Goal: Information Seeking & Learning: Learn about a topic

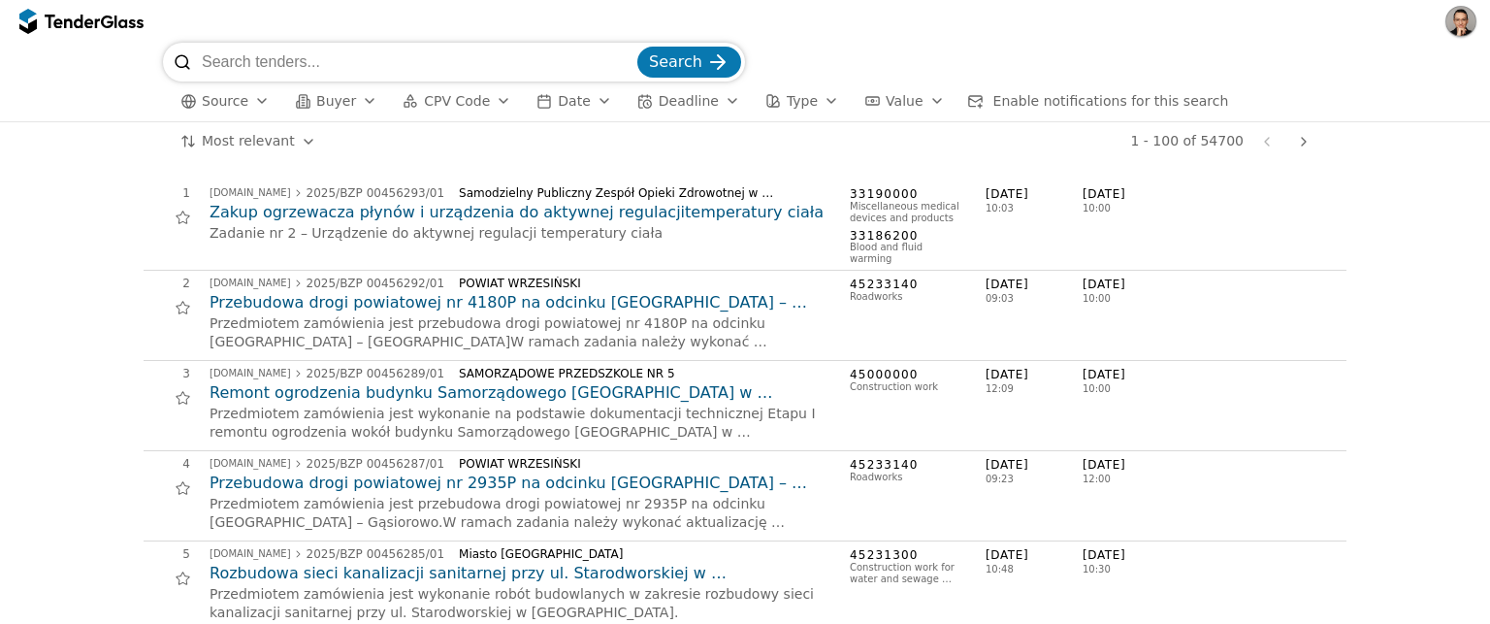
click at [347, 103] on span "Buyer" at bounding box center [336, 101] width 40 height 16
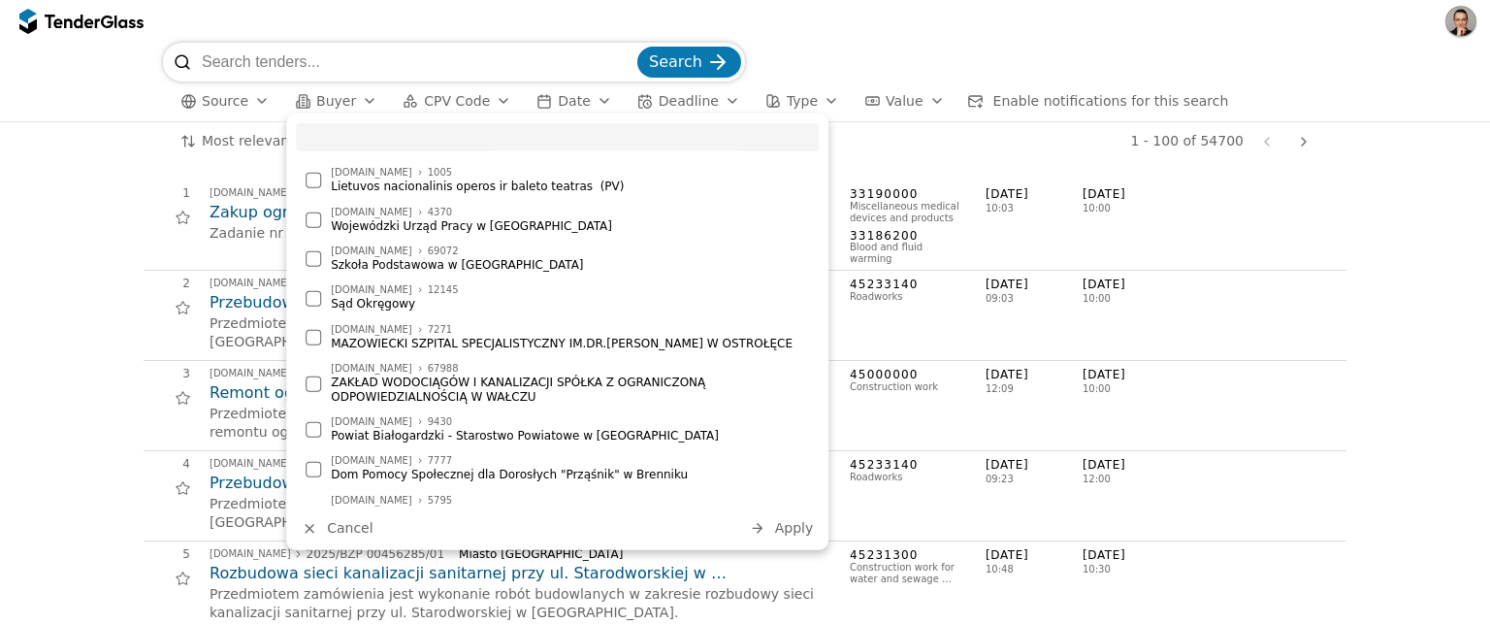
click at [499, 98] on div "button" at bounding box center [503, 101] width 54 height 50
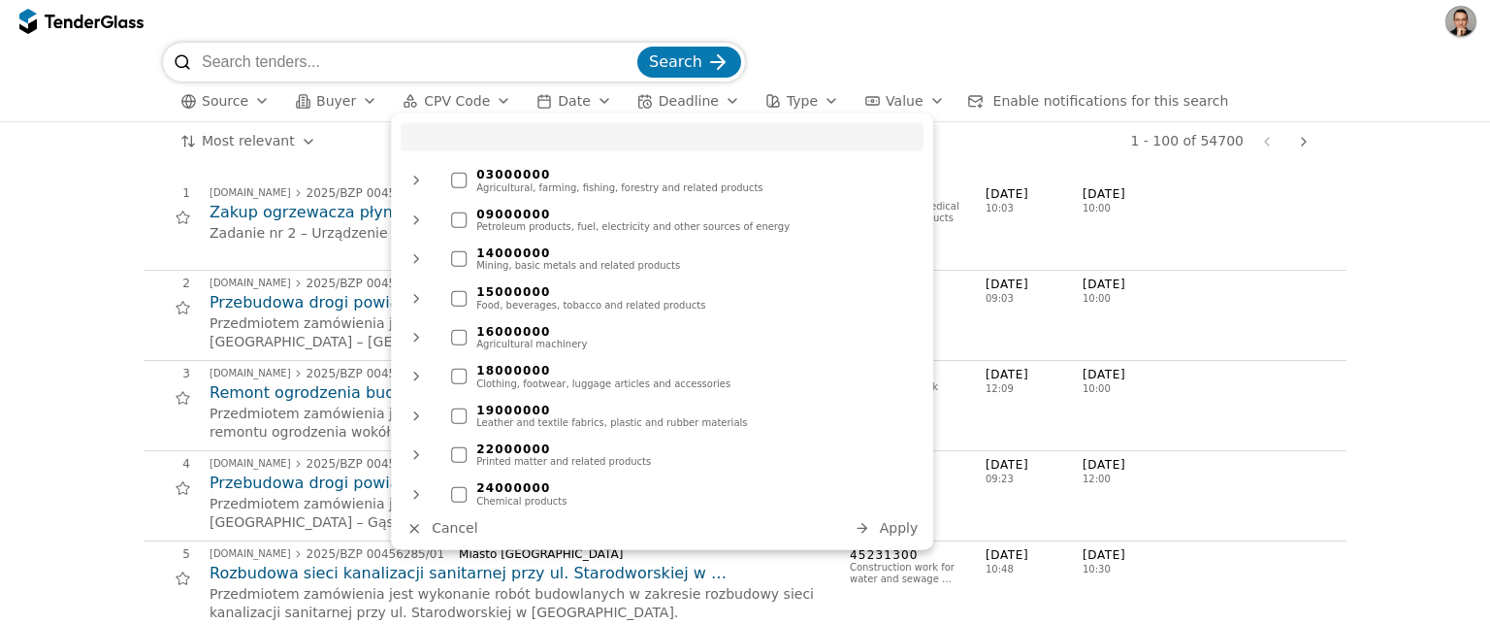
click at [327, 71] on input "search" at bounding box center [418, 62] width 432 height 39
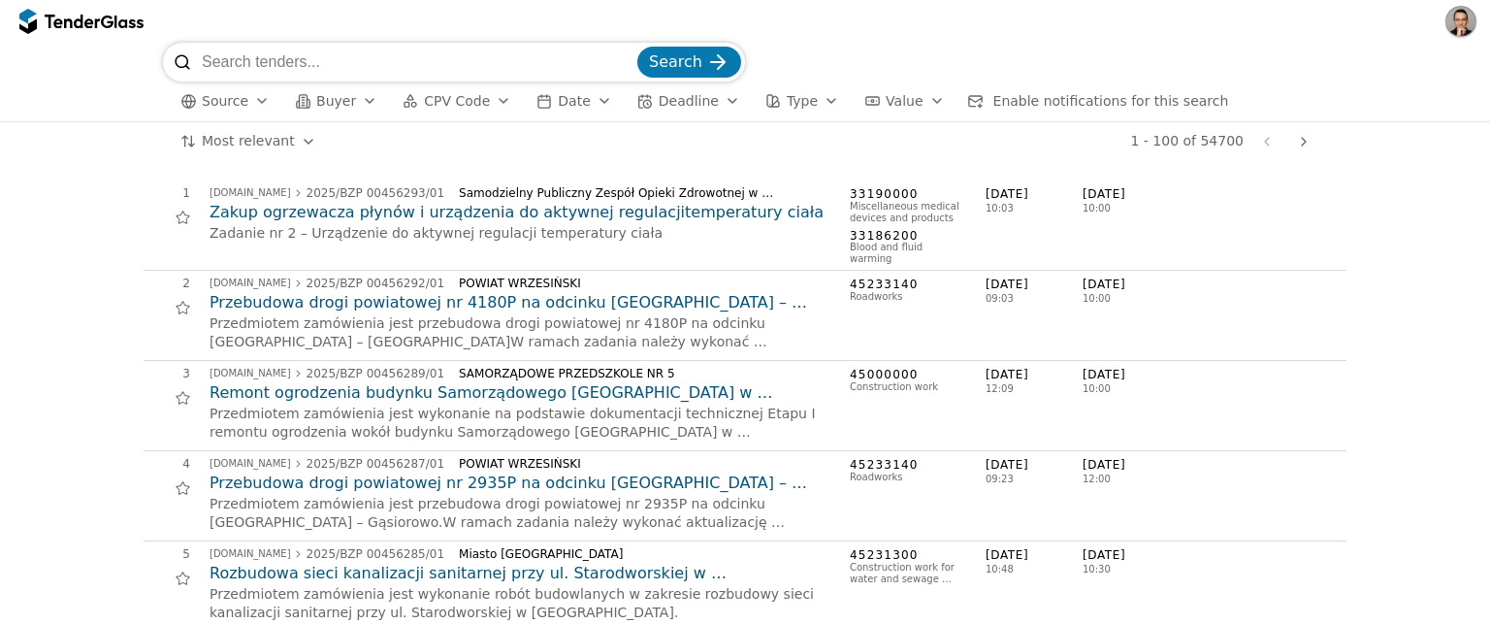
click at [352, 73] on input "search" at bounding box center [418, 62] width 432 height 39
paste input "defibriliatorius"
type input "defibriliatorius"
click at [637, 47] on button "Search" at bounding box center [689, 62] width 104 height 31
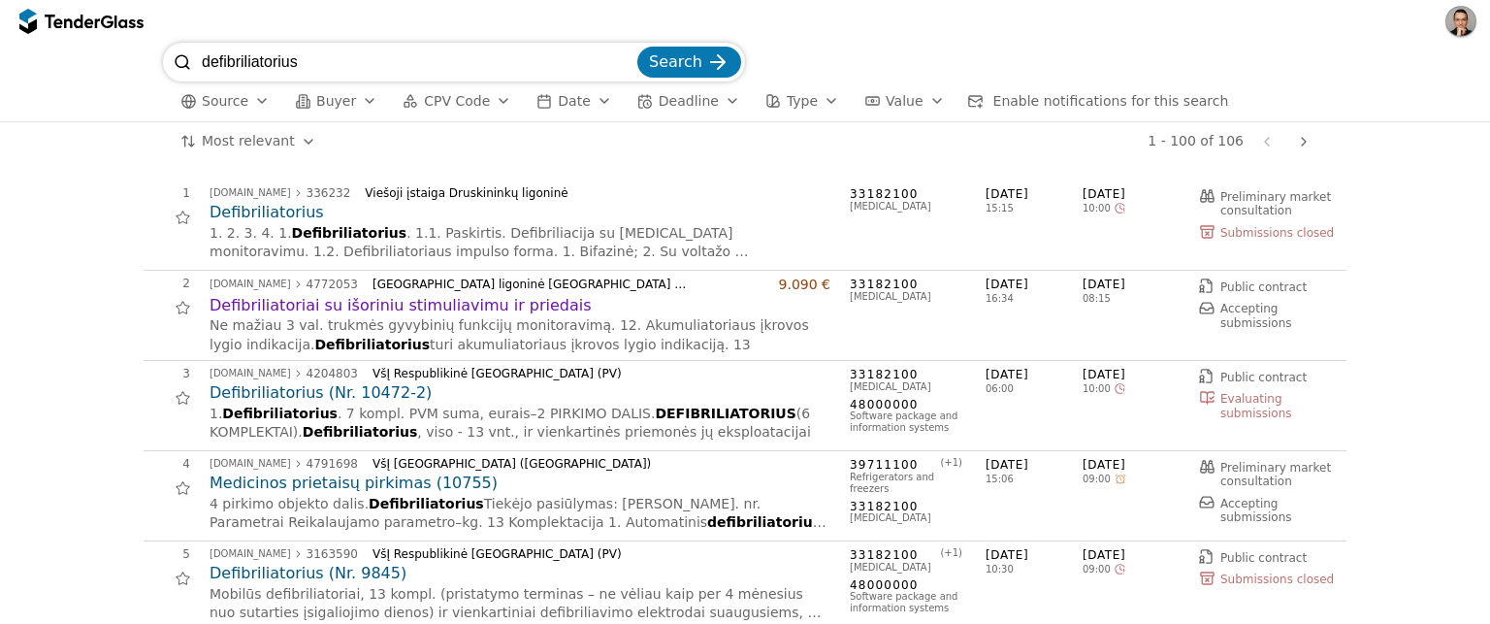
click at [1040, 107] on span "Enable notifications for this search" at bounding box center [1112, 101] width 236 height 16
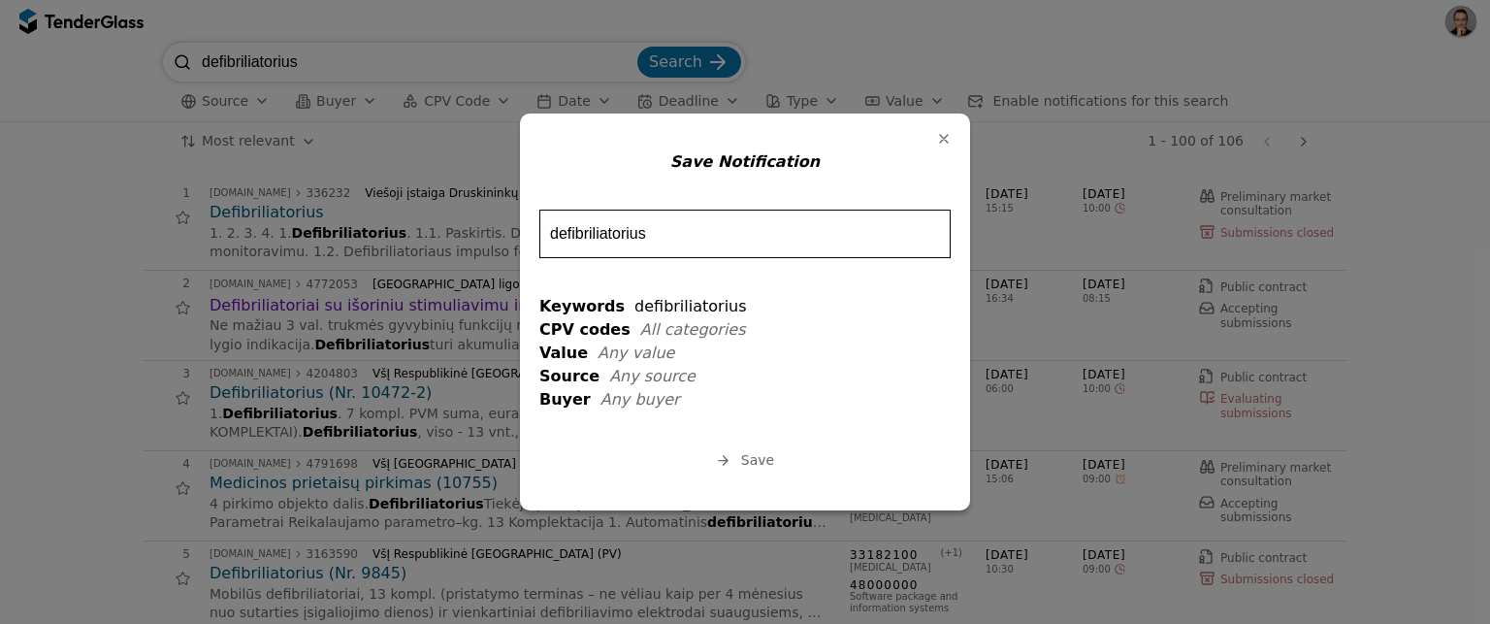
click at [675, 232] on input "defibriliatorius" at bounding box center [744, 234] width 411 height 49
drag, startPoint x: 657, startPoint y: 235, endPoint x: 492, endPoint y: 223, distance: 165.4
click at [492, 223] on body "defibriliatorius Search Source Buyer CPV Code Date Deadline Type Value Enable n…" at bounding box center [745, 312] width 1490 height 624
click at [738, 470] on button "Save" at bounding box center [745, 460] width 70 height 24
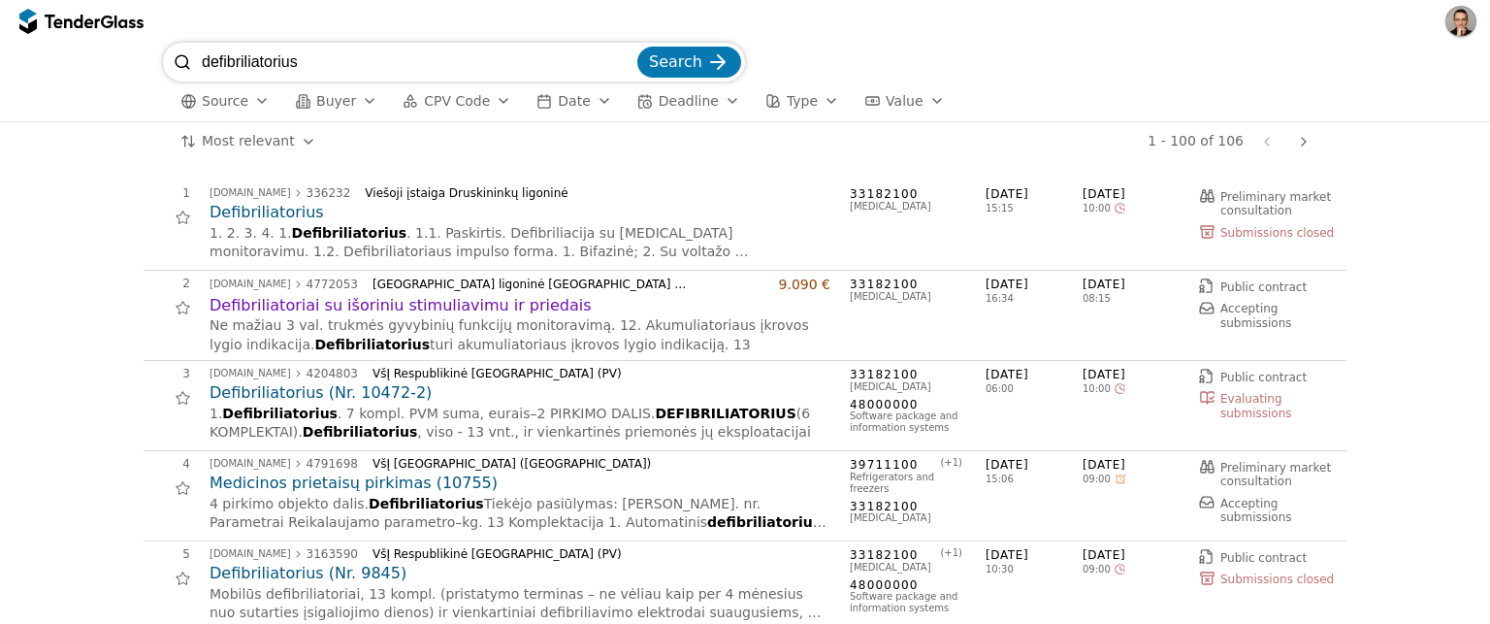
click at [180, 219] on div at bounding box center [182, 218] width 44 height 44
click at [181, 312] on div at bounding box center [182, 308] width 44 height 44
click at [1464, 26] on button "button" at bounding box center [1461, 21] width 31 height 31
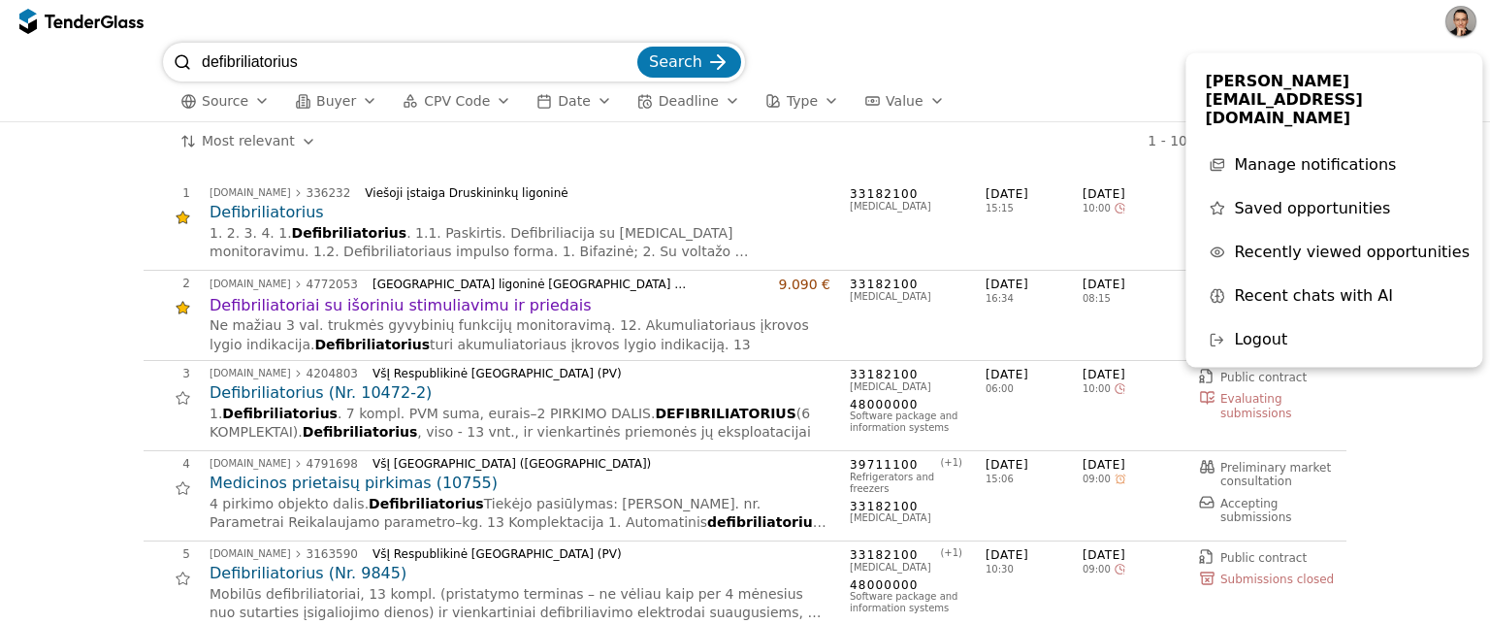
click at [1292, 243] on span "Recently viewed opportunities" at bounding box center [1352, 252] width 236 height 18
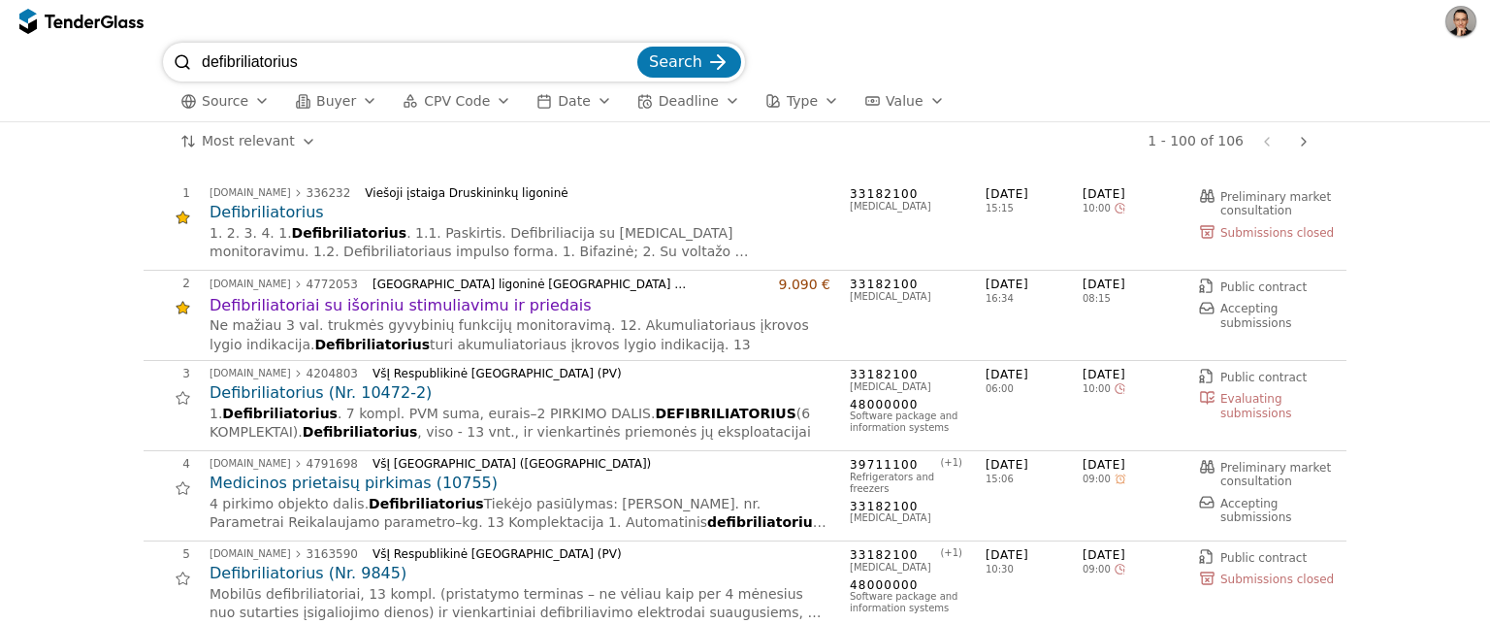
click at [1453, 39] on div at bounding box center [1461, 21] width 39 height 39
click at [1473, 16] on button "button" at bounding box center [1461, 21] width 31 height 31
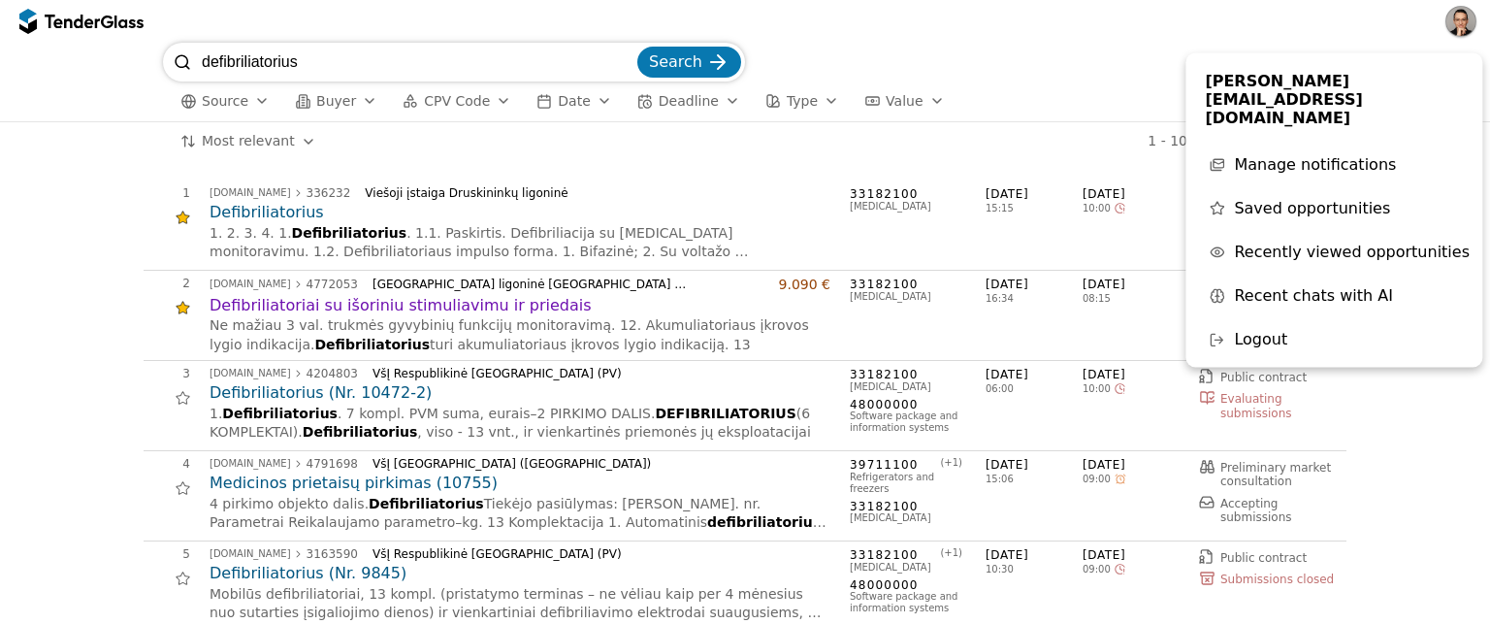
click at [1320, 199] on span "Saved opportunities" at bounding box center [1312, 208] width 156 height 18
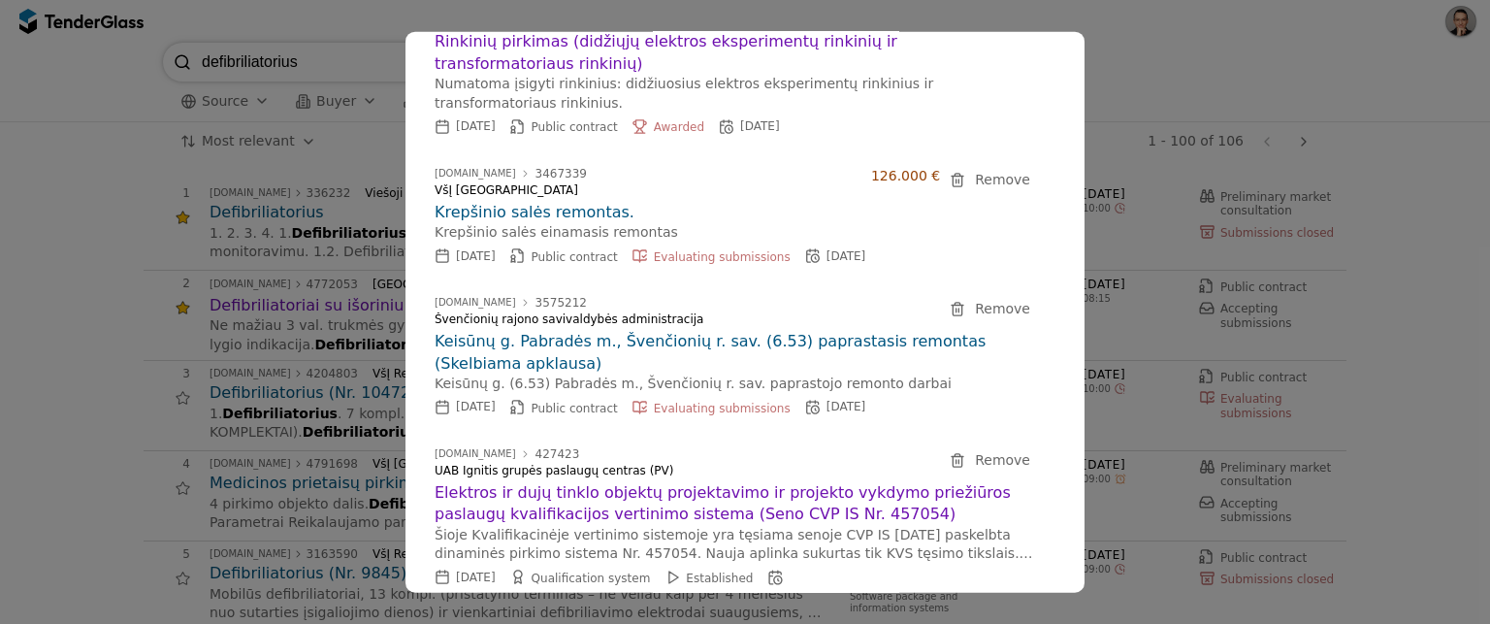
scroll to position [331, 0]
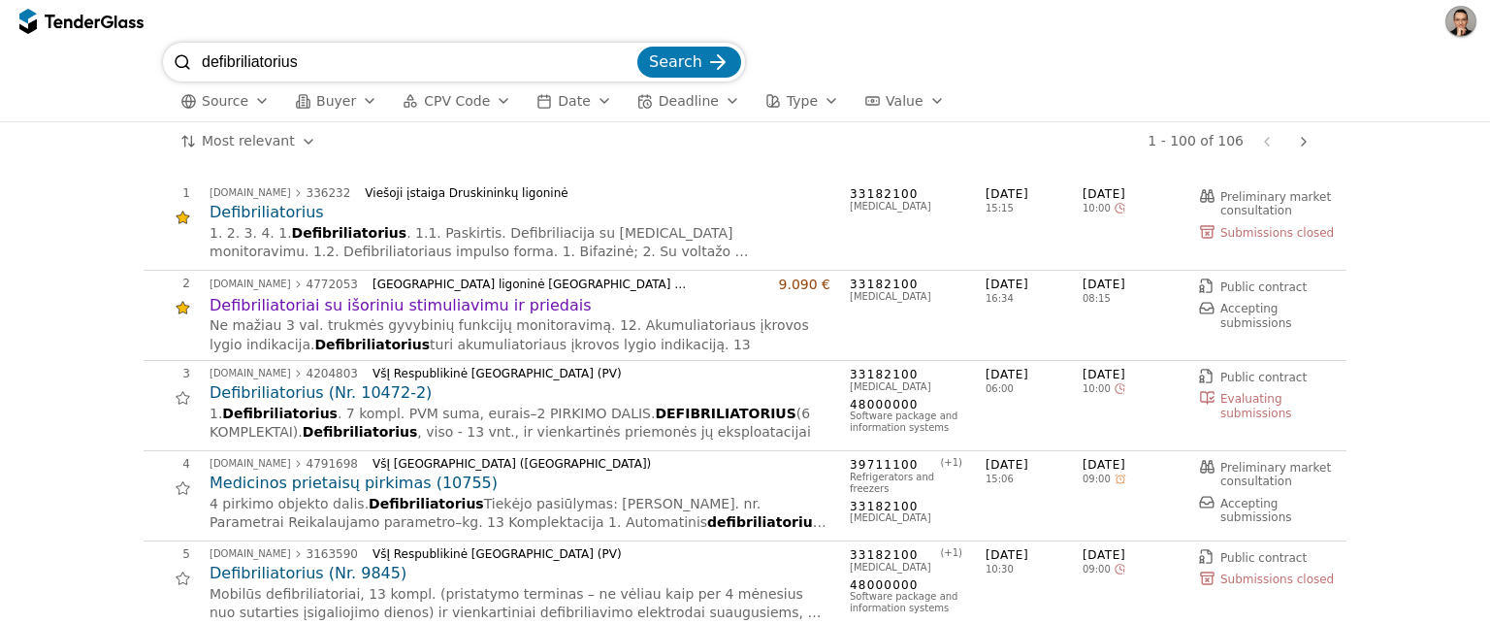
click at [1465, 27] on button "button" at bounding box center [1461, 21] width 31 height 31
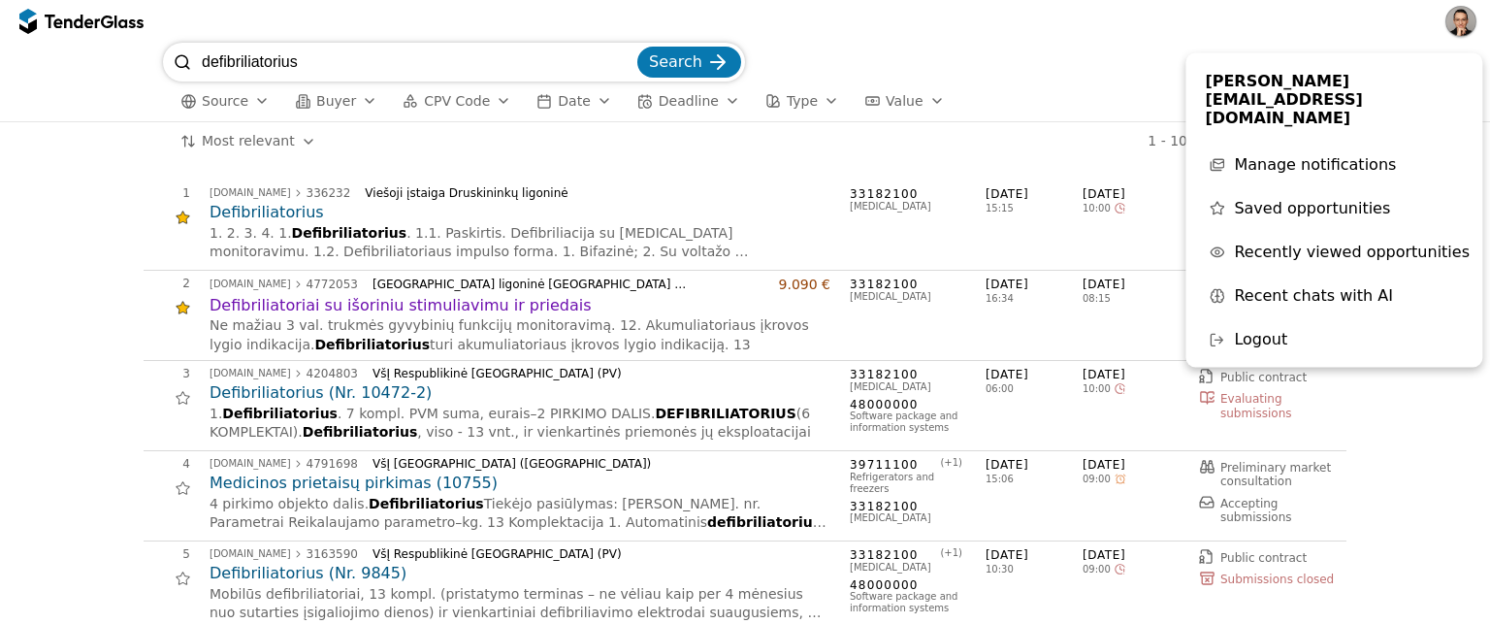
click at [249, 207] on h2 "Defibriliatorius" at bounding box center [520, 212] width 621 height 21
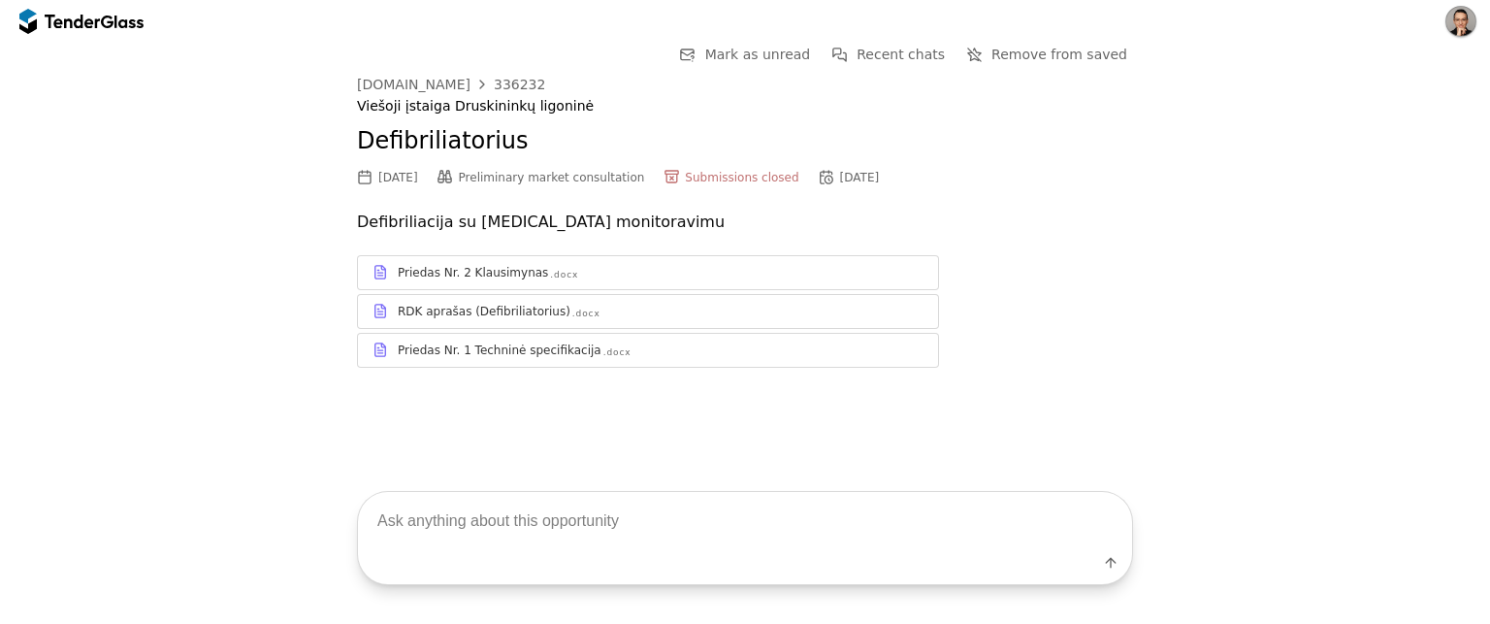
click at [461, 260] on div "Priedas Nr. 2 Klausimynas .docx" at bounding box center [648, 272] width 580 height 24
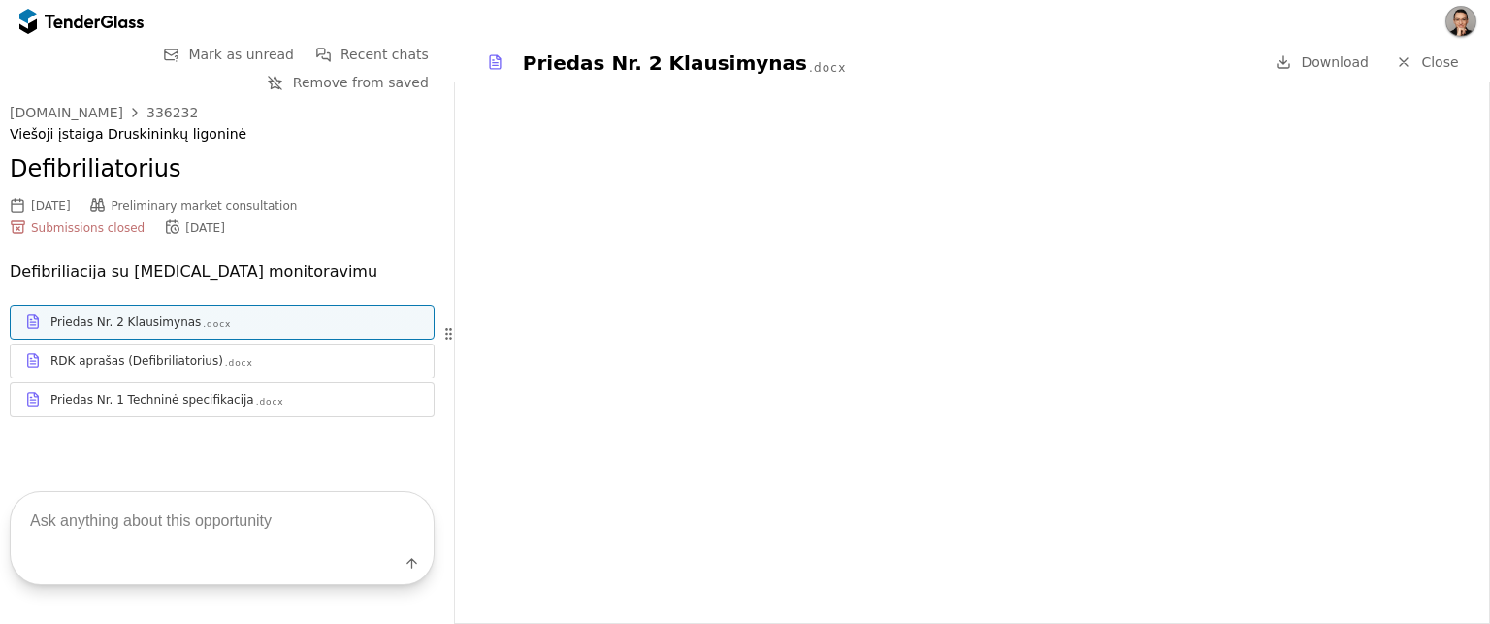
click at [248, 377] on link "RDK aprašas (Defibriliatorius) .docx" at bounding box center [222, 360] width 425 height 35
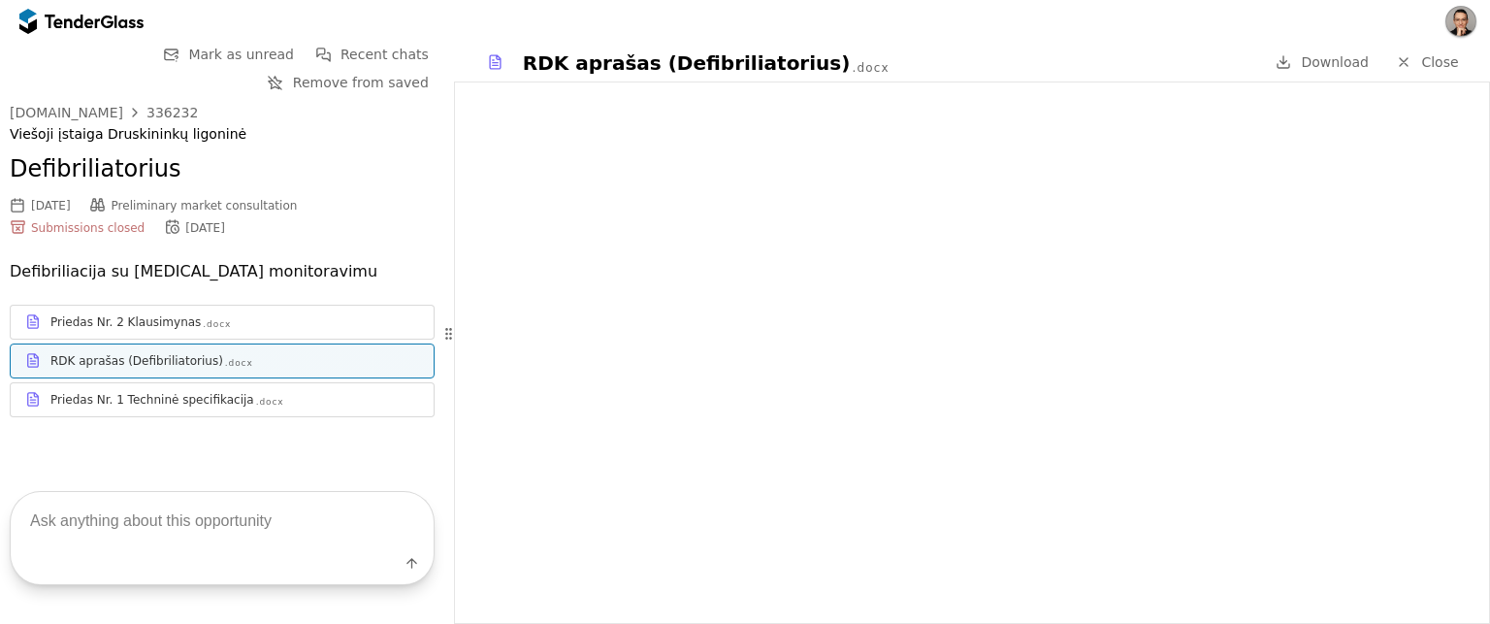
click at [133, 527] on textarea at bounding box center [222, 520] width 423 height 57
paste textarea "Kokios yra techninės specifikacijos?"
type textarea "Kokios yra techninės specifikacijos?"
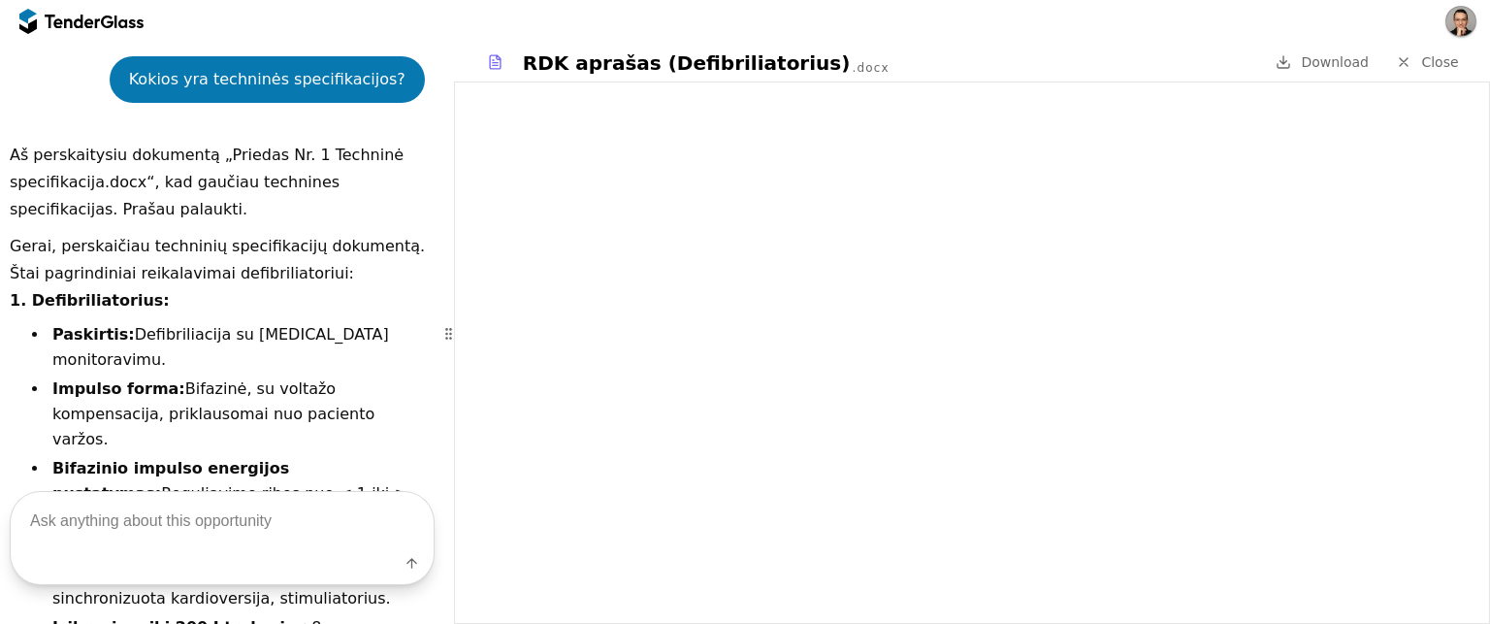
scroll to position [423, 0]
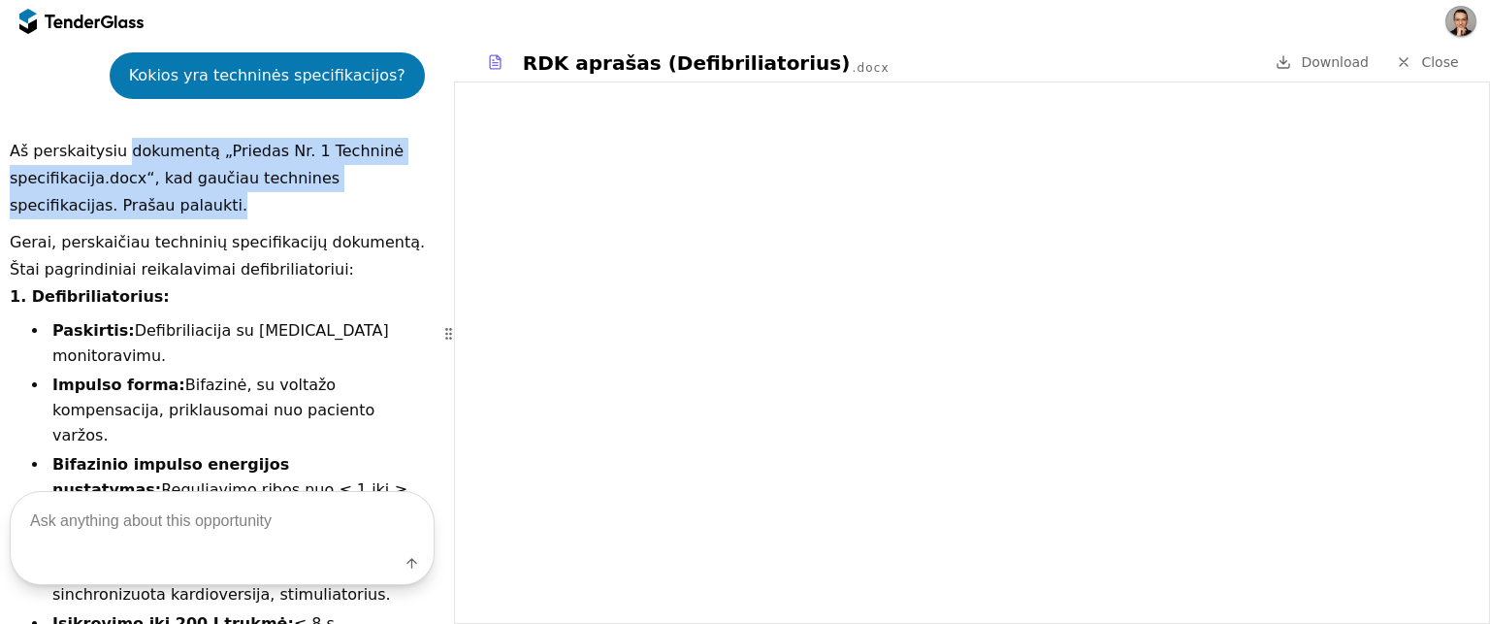
drag, startPoint x: 127, startPoint y: 158, endPoint x: 177, endPoint y: 207, distance: 69.3
click at [177, 207] on p "Aš perskaitysiu dokumentą „Priedas Nr. 1 Techninė specifikacija.docx“, kad gauč…" at bounding box center [222, 179] width 425 height 82
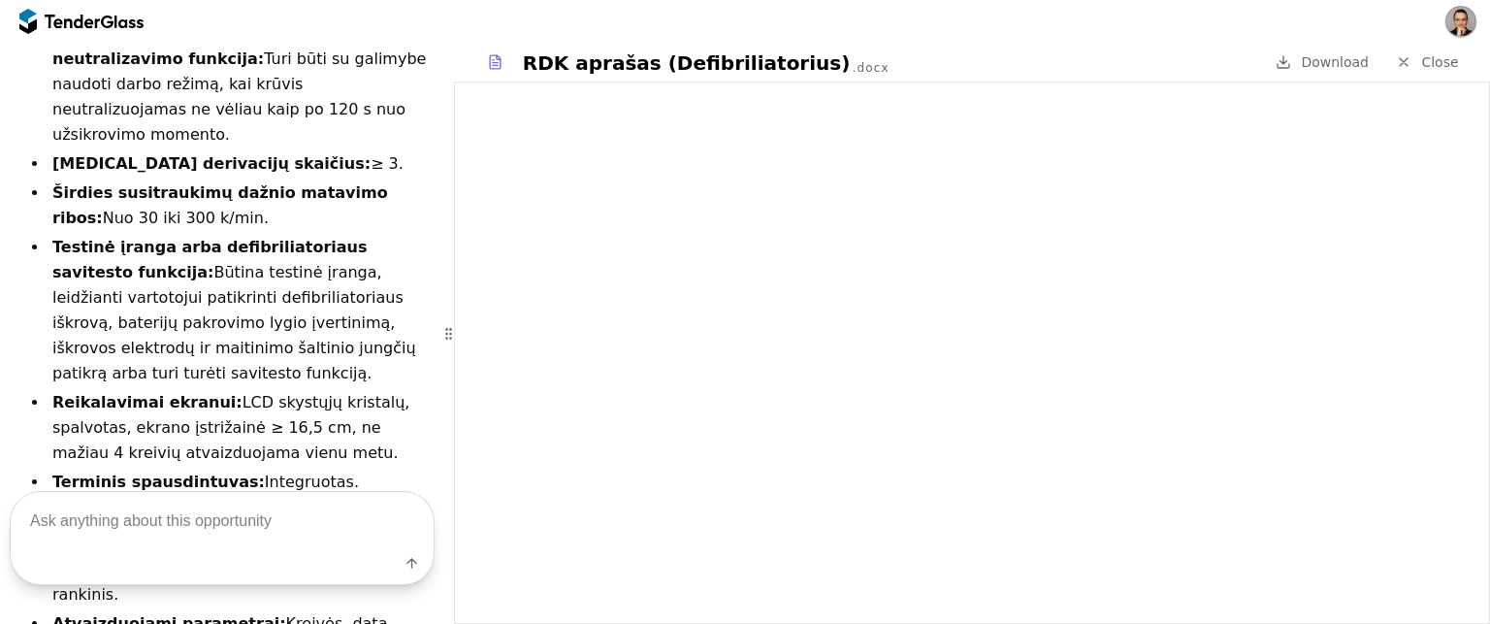
scroll to position [1231, 0]
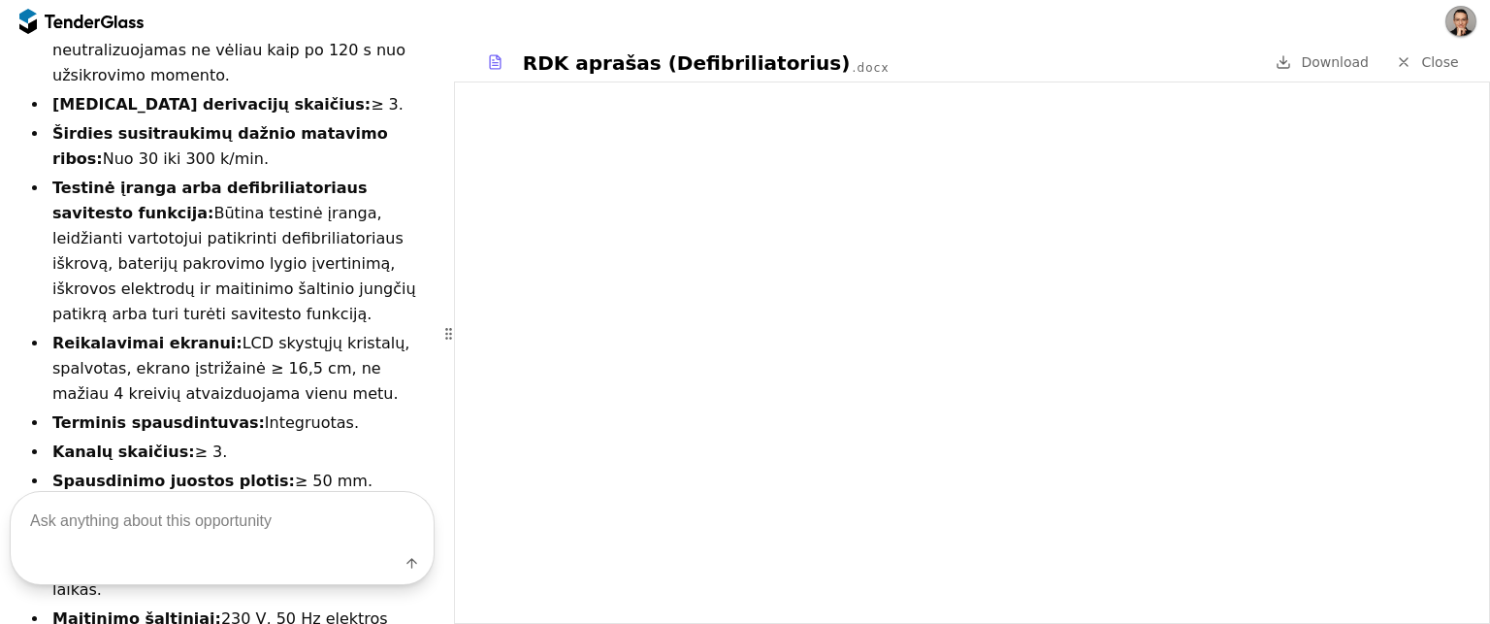
click at [133, 545] on textarea at bounding box center [222, 520] width 423 height 57
type textarea "Kaip laimeti?"
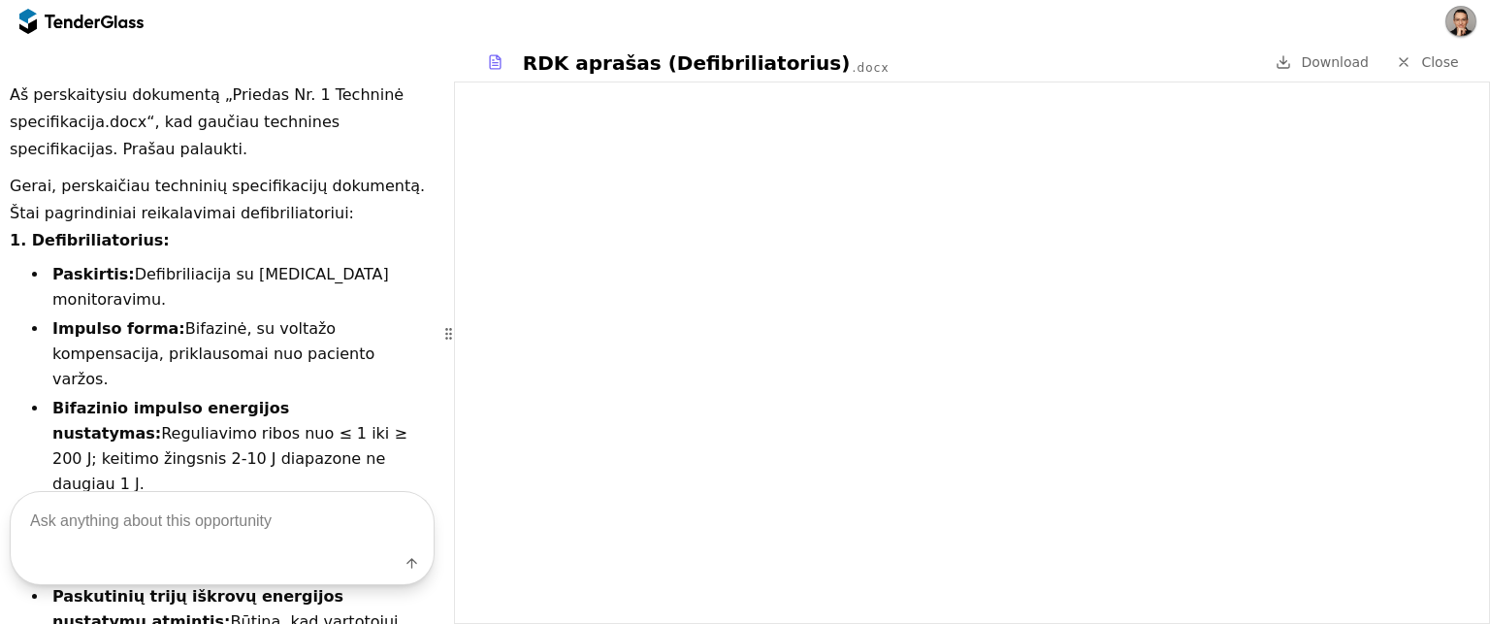
scroll to position [0, 0]
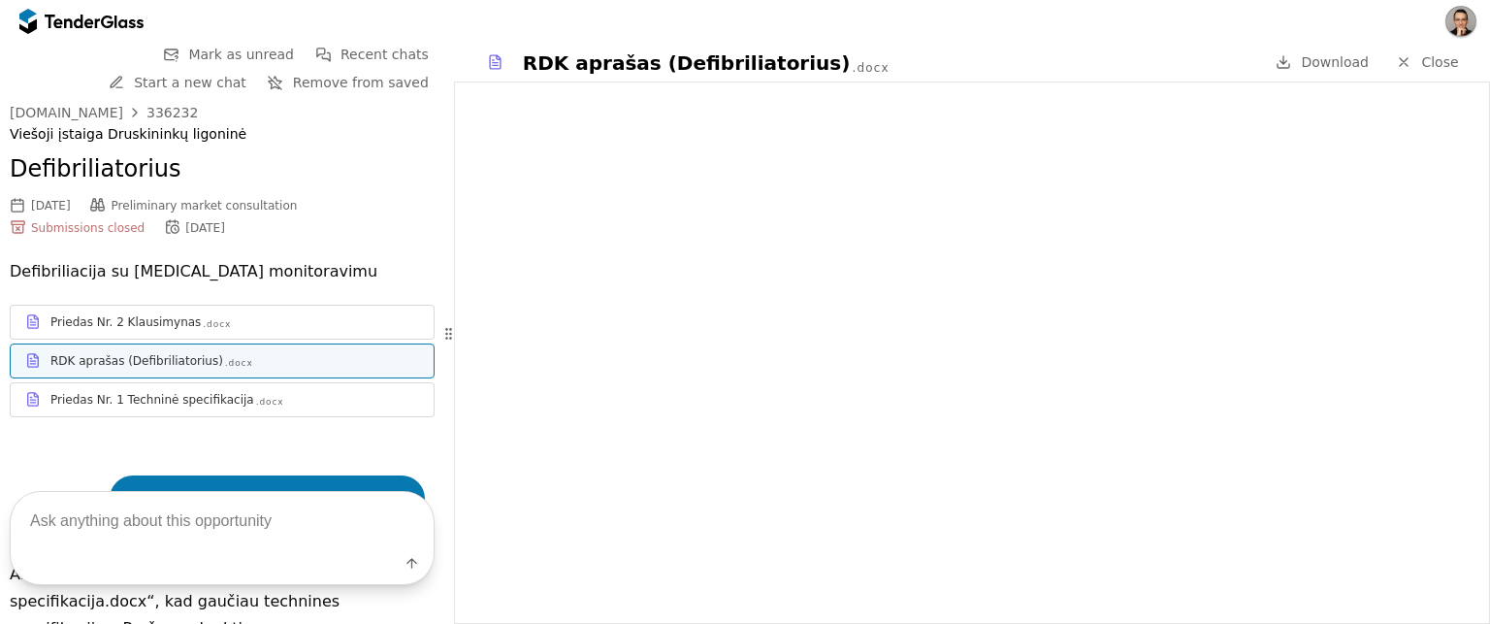
click at [102, 13] on div at bounding box center [81, 21] width 124 height 31
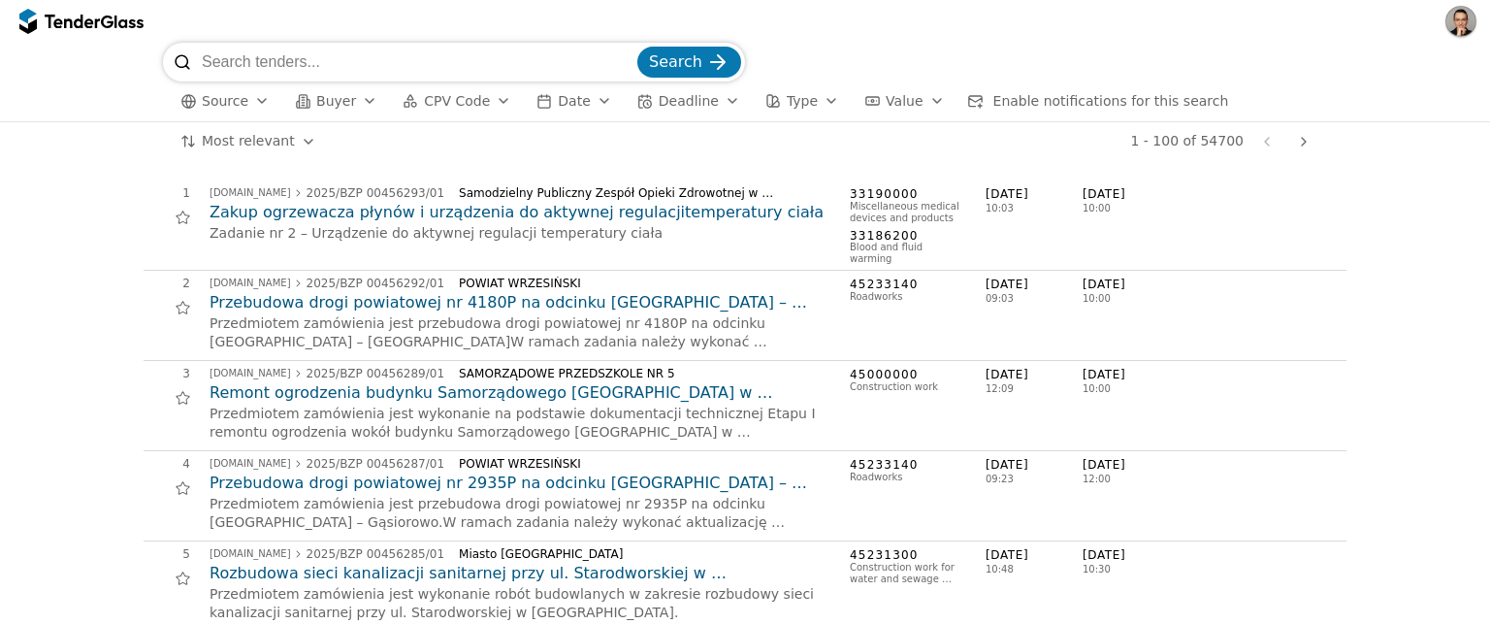
click at [222, 105] on span "Source" at bounding box center [225, 101] width 47 height 16
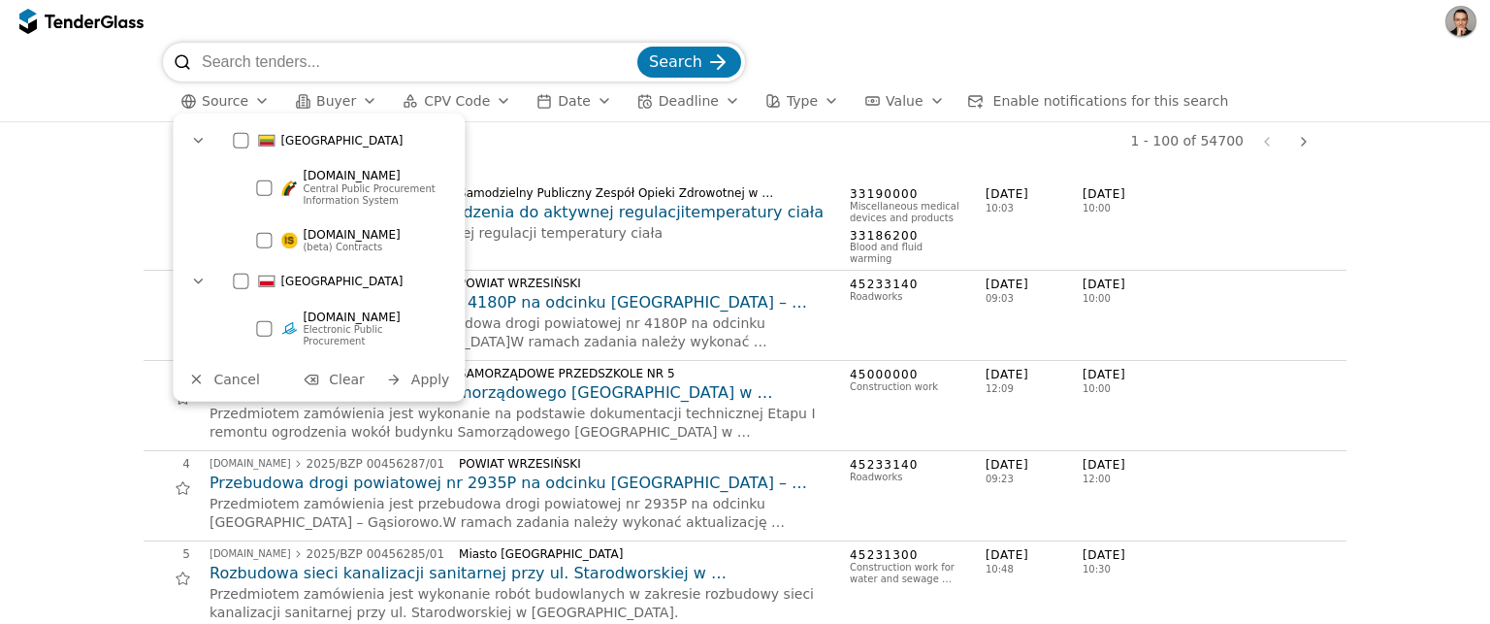
click at [266, 245] on div at bounding box center [264, 241] width 16 height 16
click at [438, 372] on span "Apply" at bounding box center [430, 380] width 39 height 16
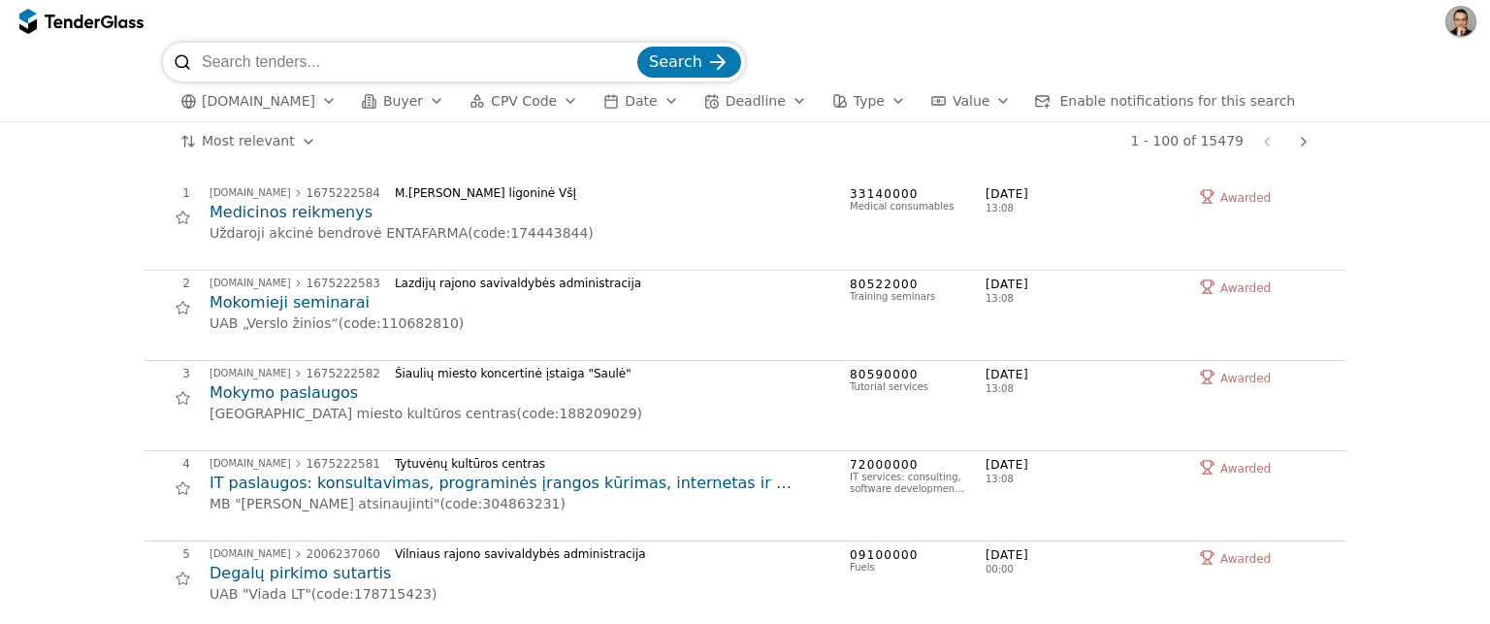
click at [303, 216] on h2 "Medicinos reikmenys" at bounding box center [520, 212] width 621 height 21
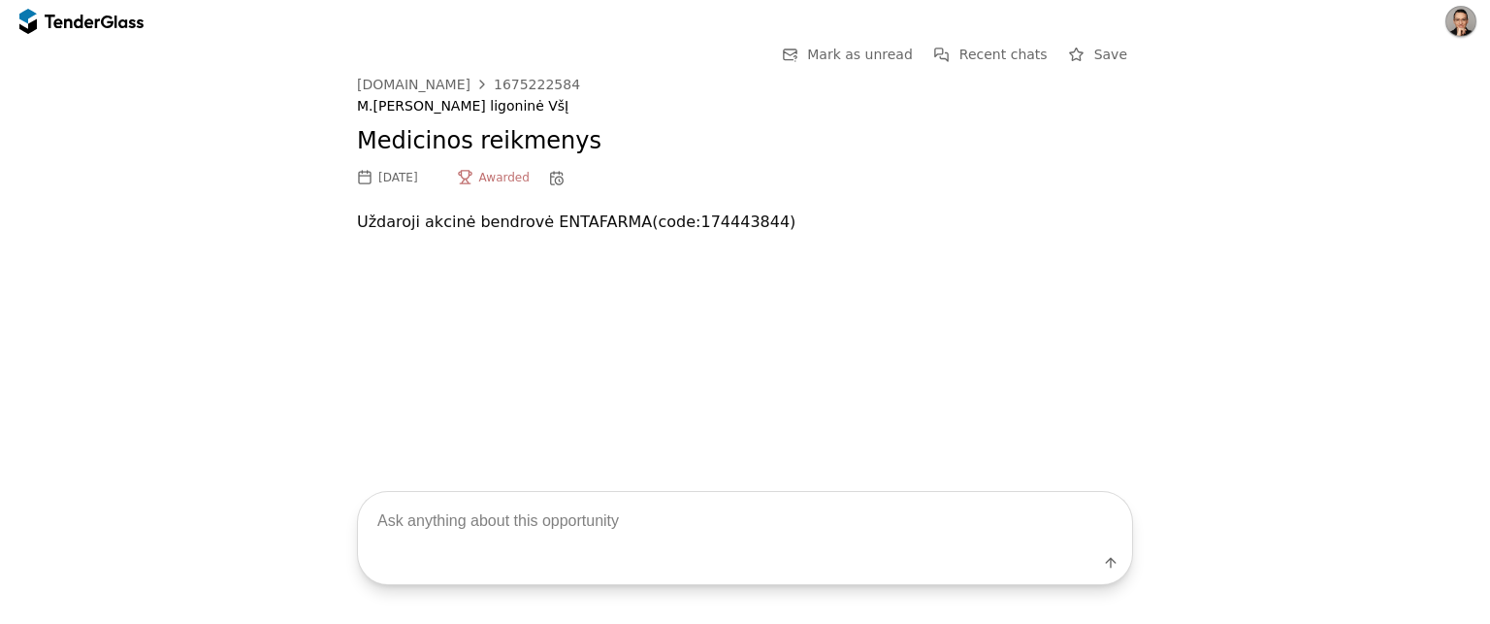
click at [99, 23] on div at bounding box center [72, 21] width 54 height 13
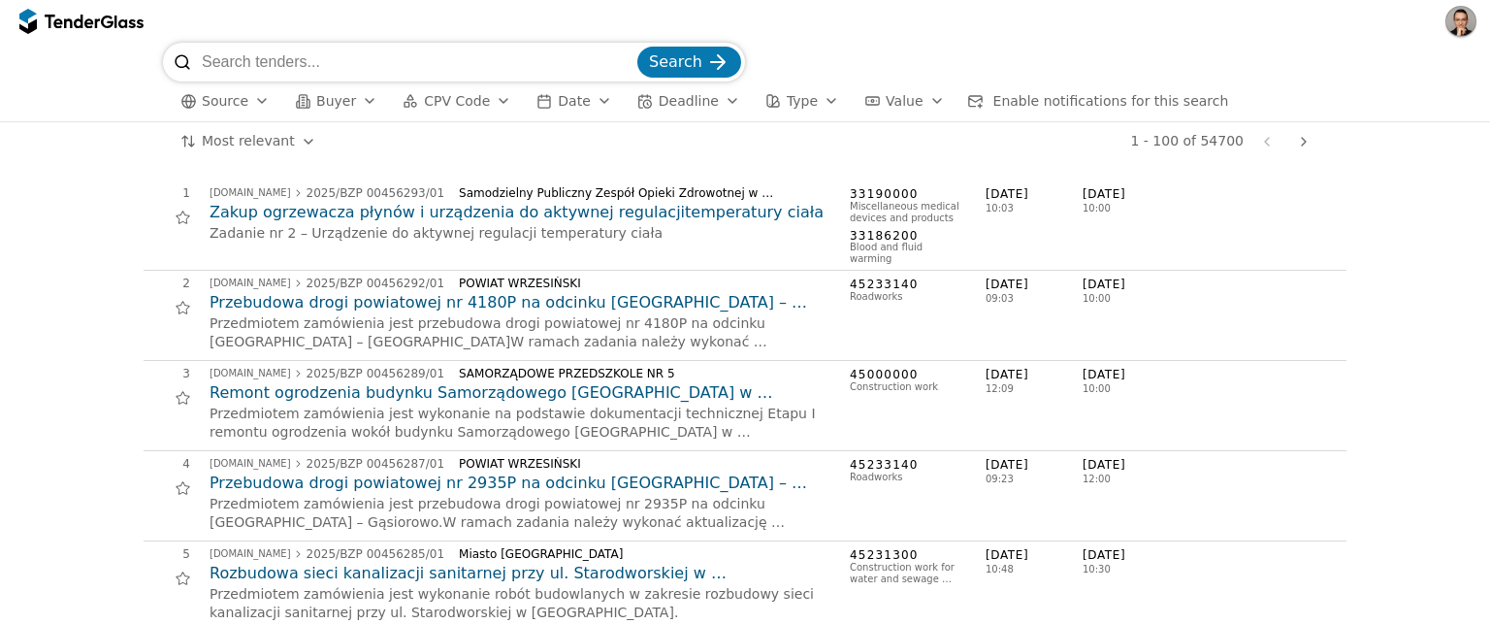
click at [215, 98] on span "Source" at bounding box center [225, 101] width 47 height 16
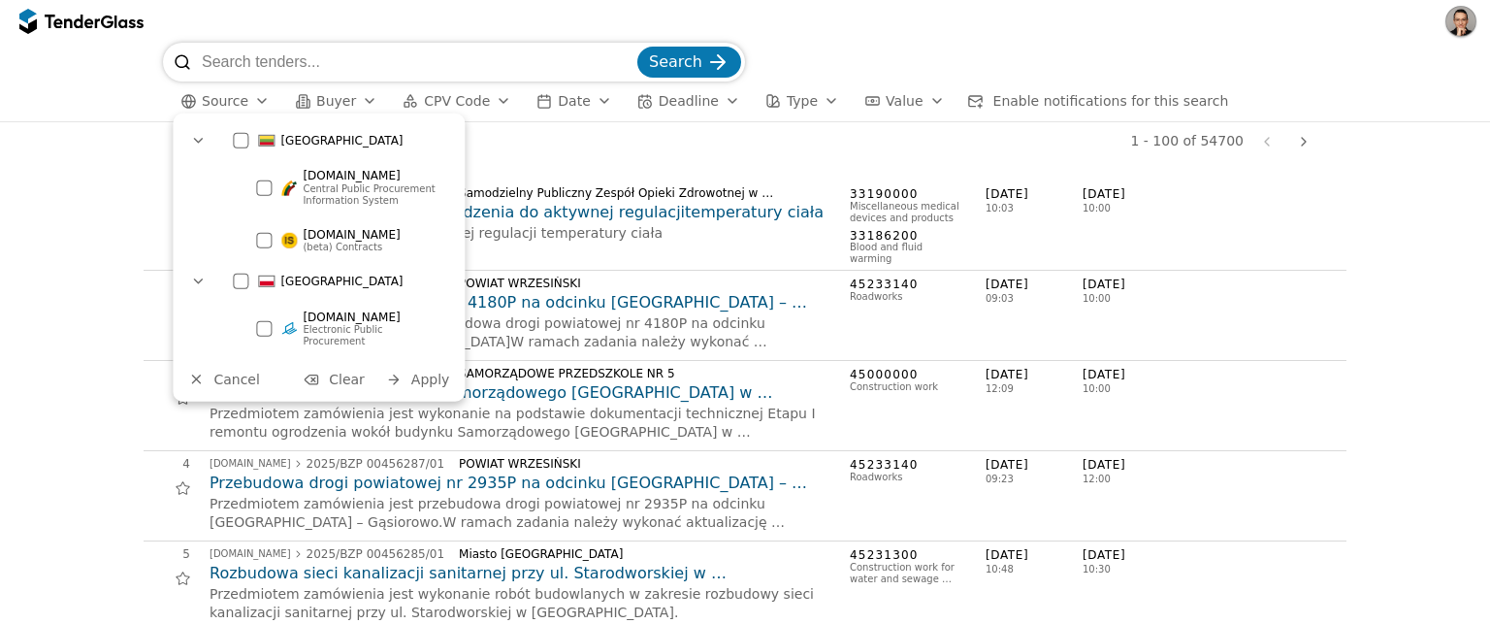
click at [236, 278] on div at bounding box center [241, 282] width 16 height 16
click at [423, 372] on span "Apply" at bounding box center [430, 380] width 39 height 16
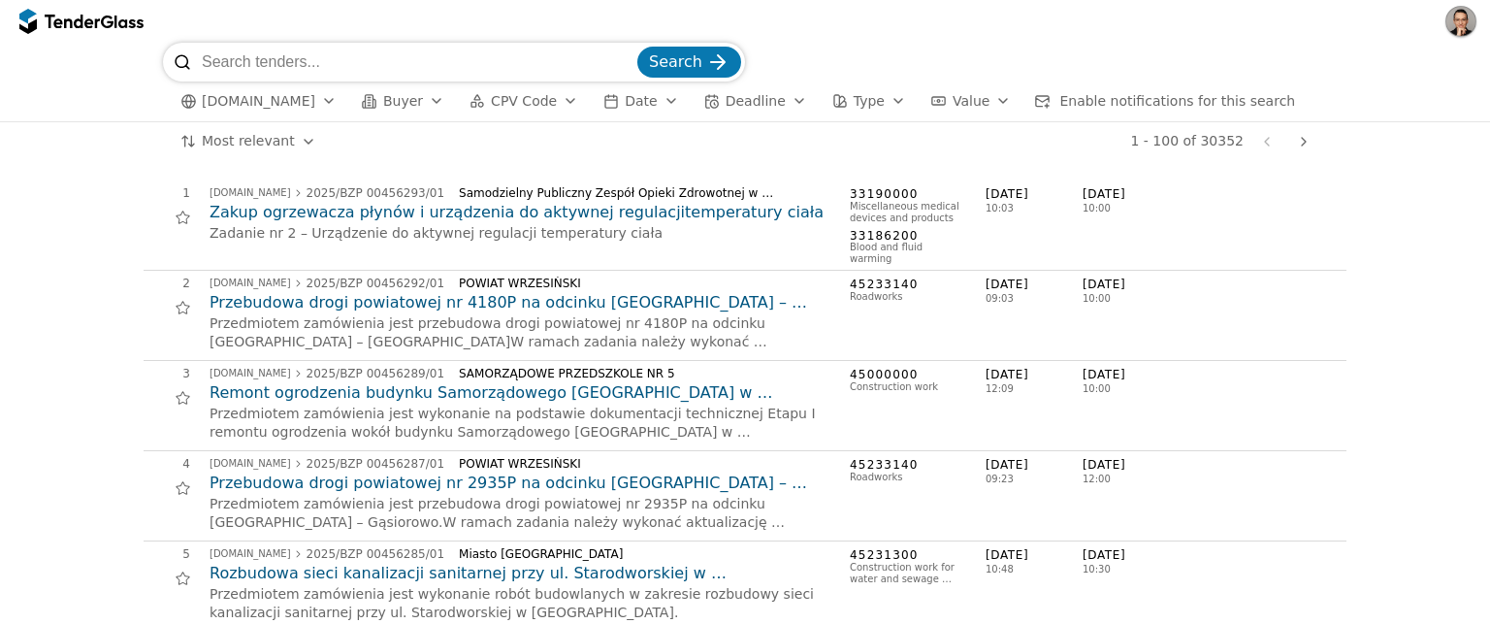
click at [319, 213] on h2 "Zakup ogrzewacza płynów i urządzenia do aktywnej regulacjitemperatury ciała" at bounding box center [520, 212] width 621 height 21
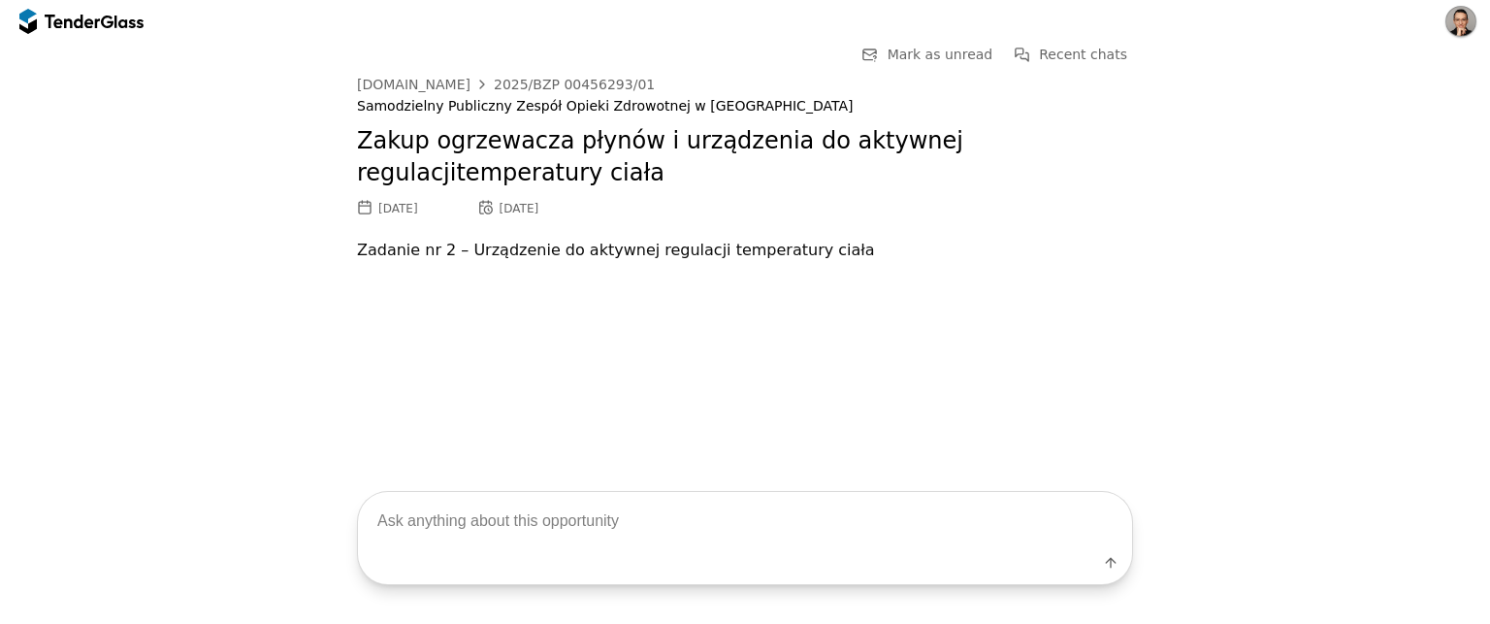
click at [448, 545] on textarea at bounding box center [745, 520] width 774 height 57
click at [473, 534] on textarea at bounding box center [745, 520] width 774 height 57
type textarea "Kokios dokumentos?"
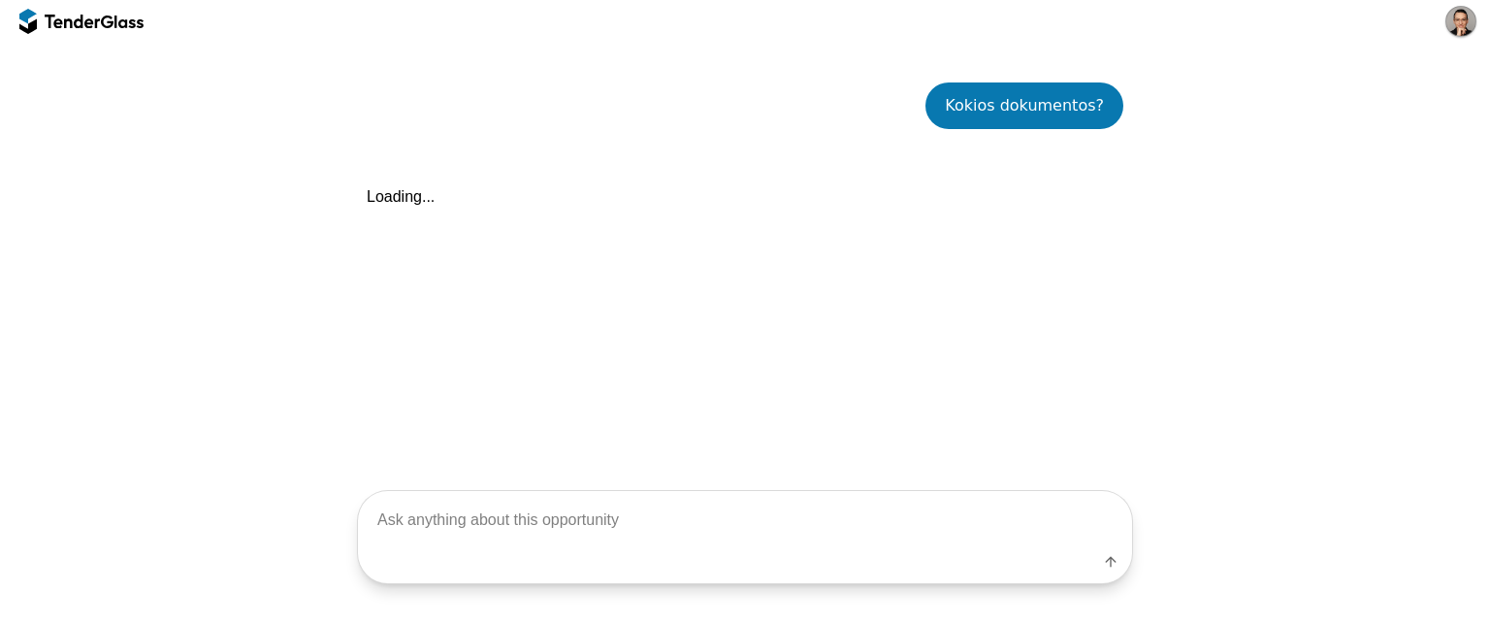
scroll to position [268, 0]
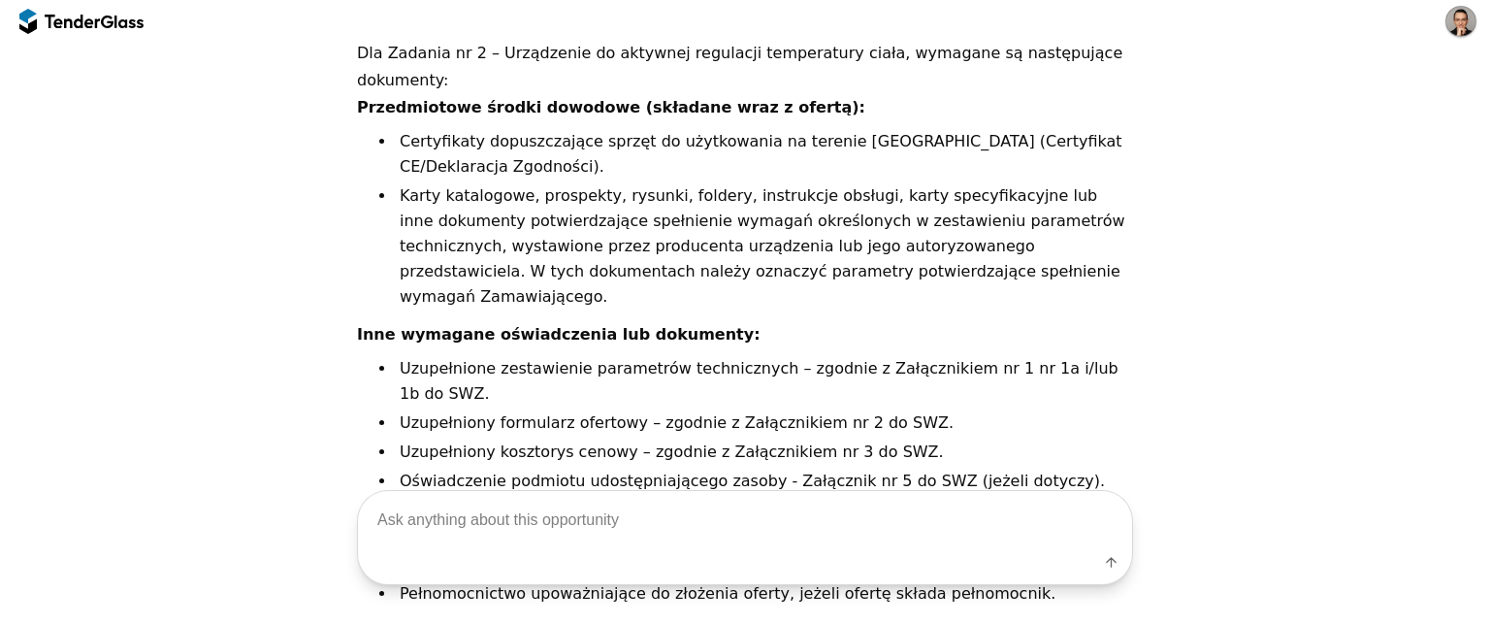
scroll to position [393, 0]
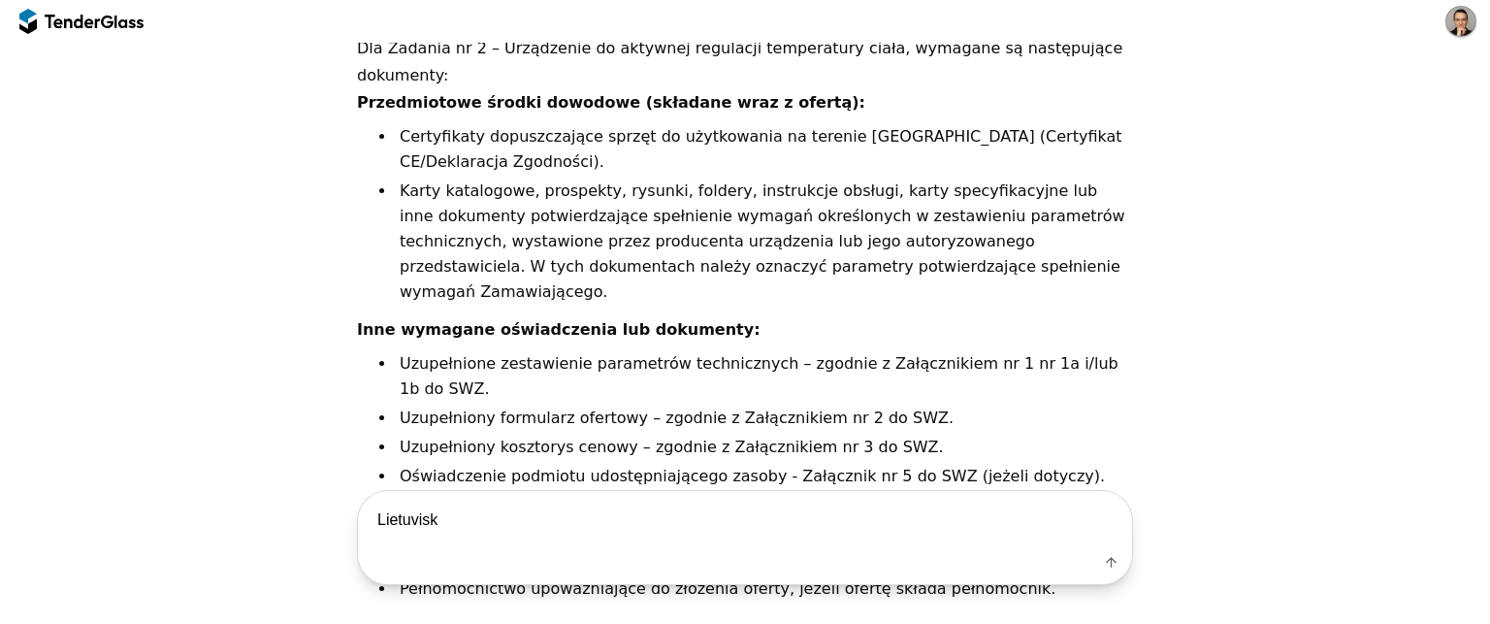
type textarea "Lietuviski"
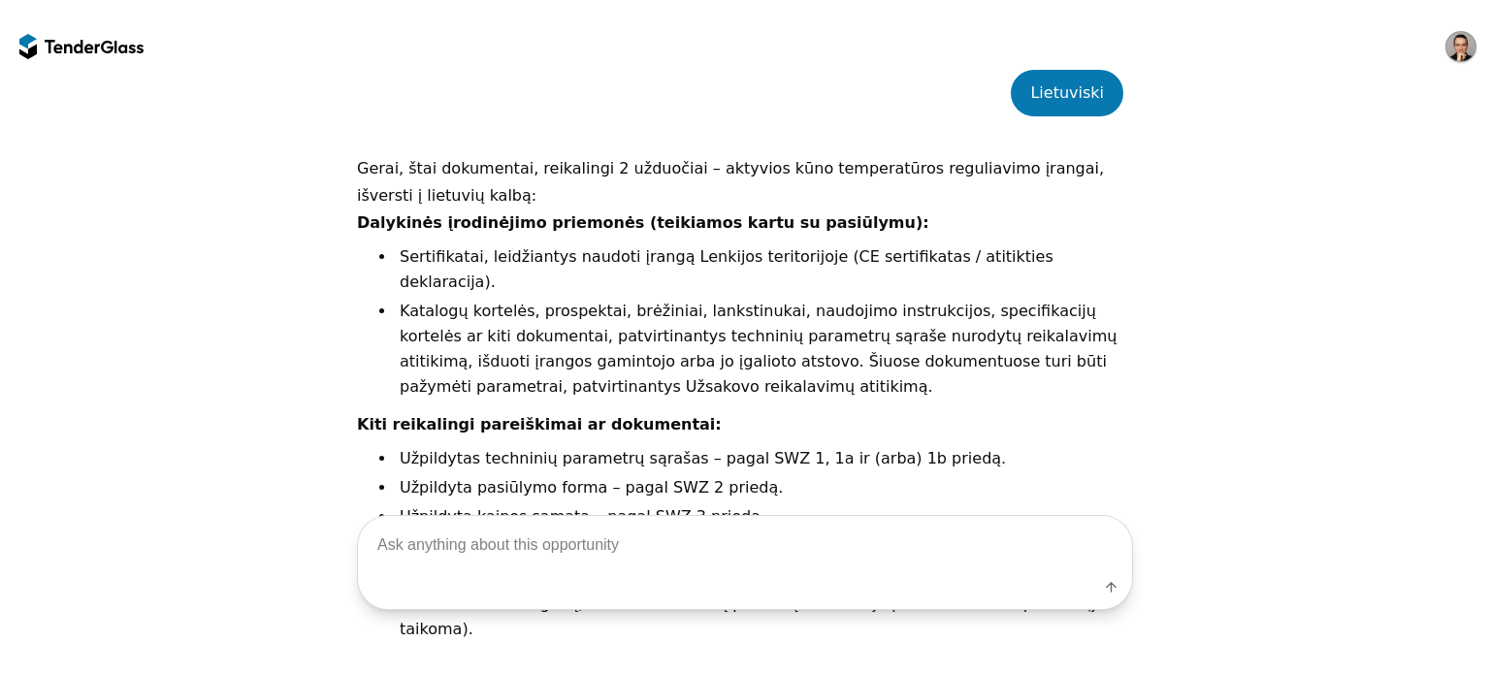
scroll to position [1005, 0]
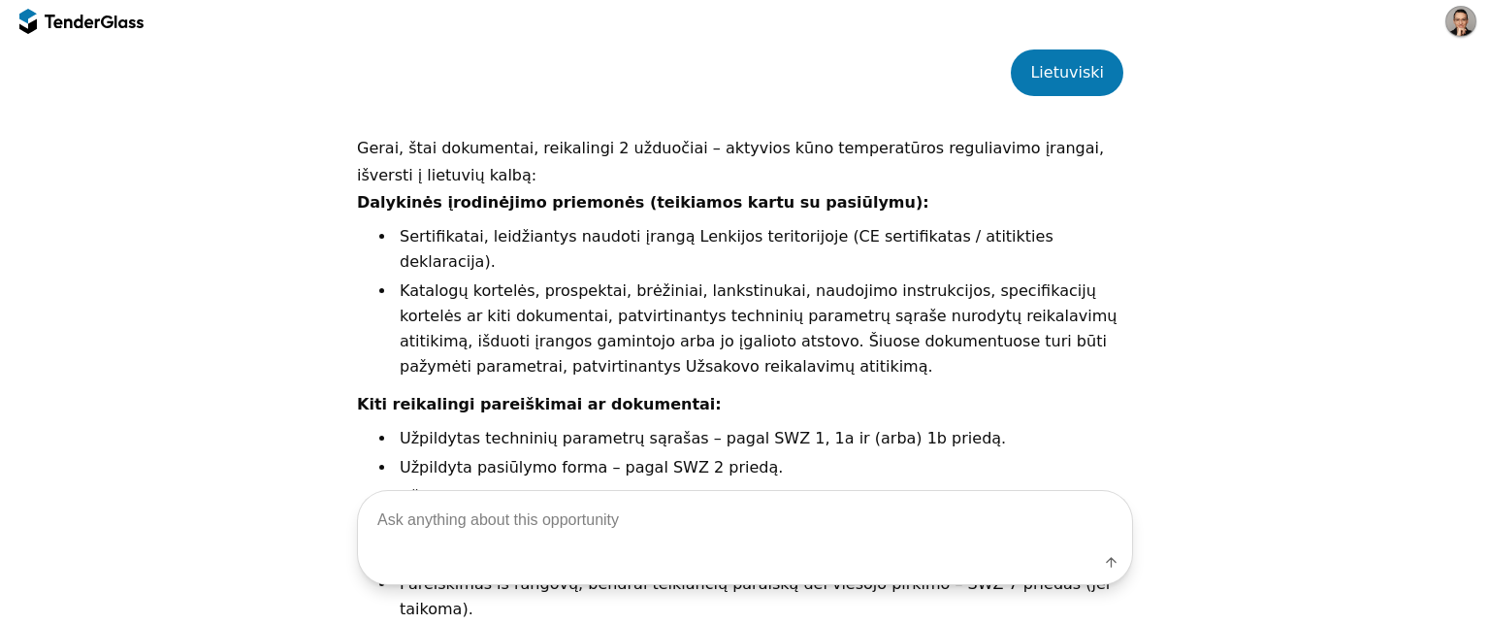
click at [106, 23] on div at bounding box center [107, 21] width 13 height 13
